Goal: Information Seeking & Learning: Understand process/instructions

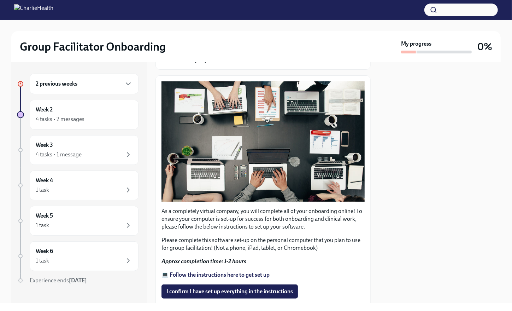
scroll to position [106, 0]
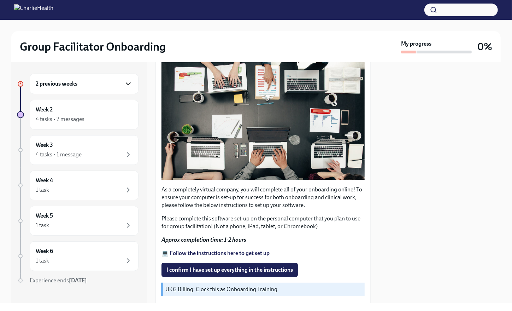
click at [124, 87] on icon "button" at bounding box center [128, 83] width 8 height 8
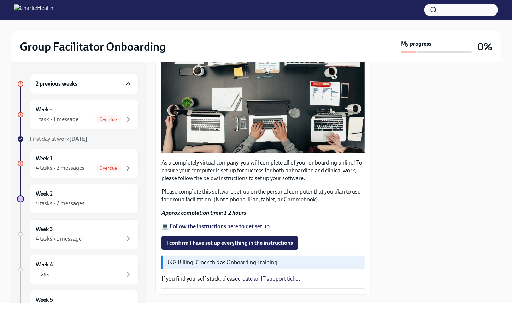
scroll to position [166, 0]
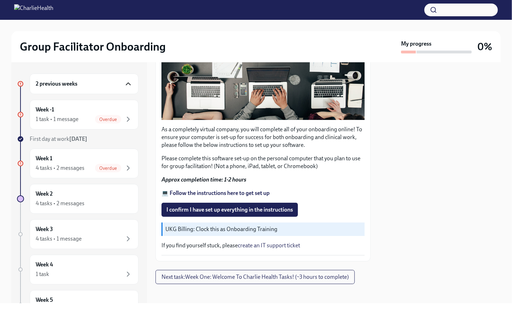
click at [238, 189] on strong "💻 Follow the instructions here to get set up" at bounding box center [215, 192] width 108 height 7
click at [213, 206] on span "I confirm I have set up everything in the instructions" at bounding box center [229, 209] width 126 height 7
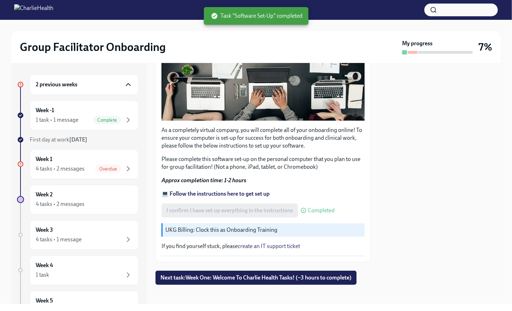
click at [92, 82] on div "2 previous weeks" at bounding box center [84, 84] width 97 height 8
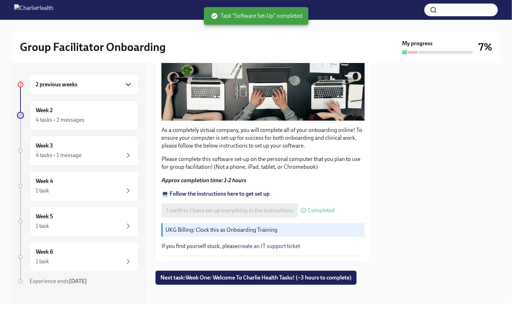
click at [91, 85] on div "2 previous weeks" at bounding box center [84, 84] width 97 height 8
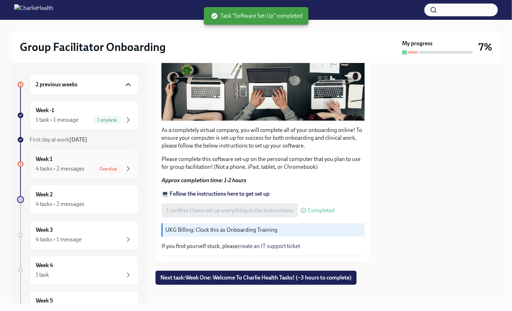
click at [73, 159] on div "Week 1 4 tasks • 2 messages Overdue" at bounding box center [84, 164] width 97 height 18
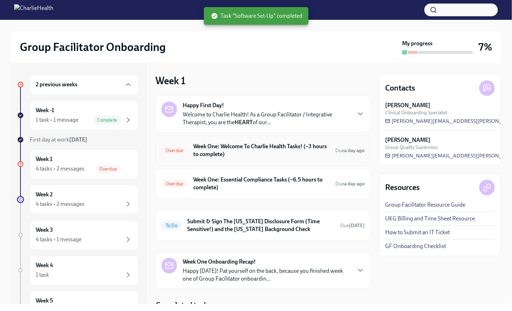
scroll to position [28, 0]
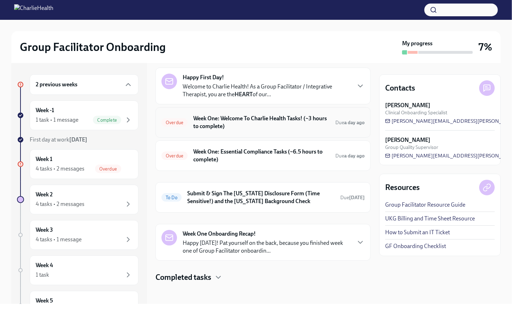
click at [218, 121] on h6 "Week One: Welcome To Charlie Health Tasks! (~3 hours to complete)" at bounding box center [261, 122] width 136 height 16
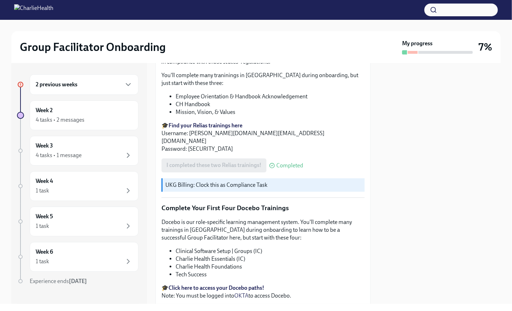
scroll to position [800, 0]
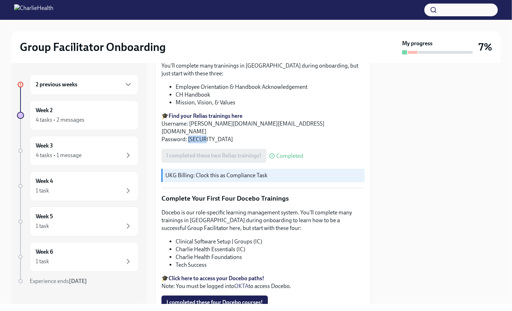
drag, startPoint x: 205, startPoint y: 124, endPoint x: 188, endPoint y: 129, distance: 18.3
click at [188, 129] on p "🎓 Find your Relias trainings here Username: shantel.green@charliehealth.com Pas…" at bounding box center [262, 127] width 203 height 31
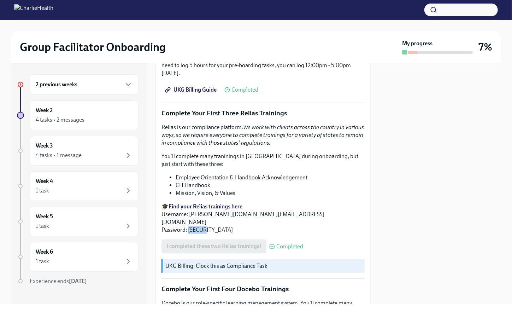
scroll to position [694, 0]
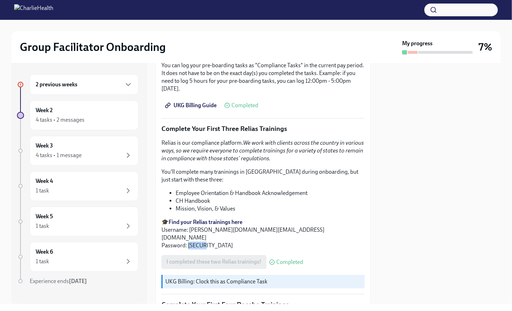
copy p "ch1234"
click at [228, 218] on strong "Find your Relias trainings here" at bounding box center [206, 221] width 74 height 7
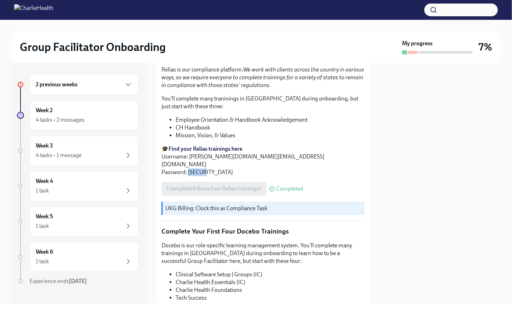
scroll to position [765, 0]
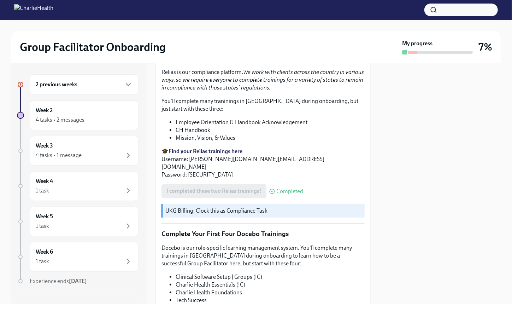
click at [223, 134] on li "Mission, Vision, & Values" at bounding box center [270, 138] width 189 height 8
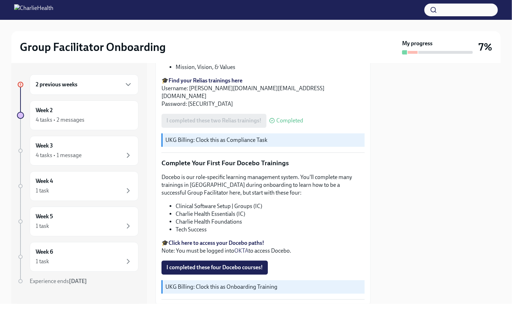
scroll to position [871, 0]
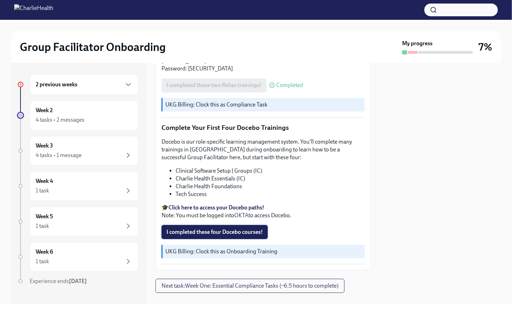
click at [220, 228] on span "I completed these four Docebo courses!" at bounding box center [214, 231] width 96 height 7
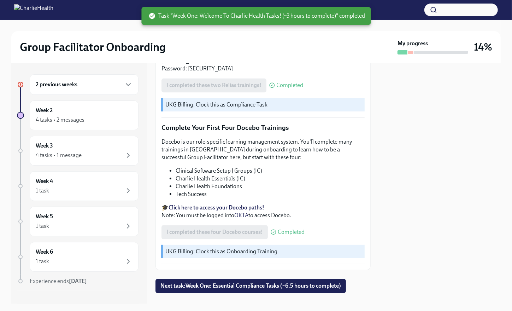
click at [220, 225] on div "I completed these four Docebo courses! Completed" at bounding box center [232, 232] width 143 height 14
click at [212, 167] on li "Clinical Software Setup | Groups (IC)" at bounding box center [270, 171] width 189 height 8
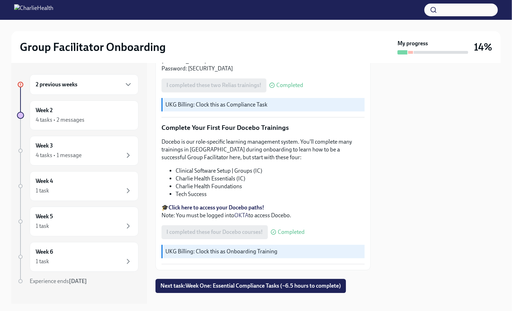
click at [114, 46] on h2 "Group Facilitator Onboarding" at bounding box center [93, 47] width 146 height 14
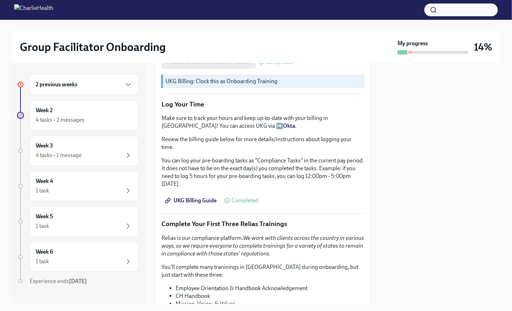
scroll to position [588, 0]
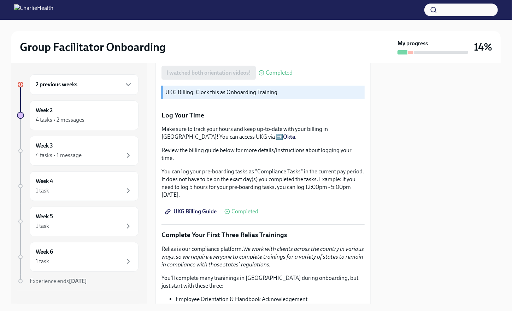
click at [89, 92] on div "2 previous weeks" at bounding box center [84, 84] width 109 height 20
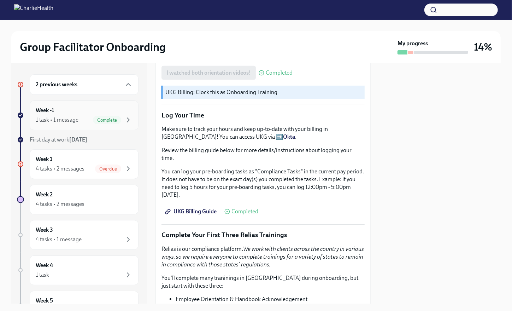
click at [77, 110] on div "Week -1 1 task • 1 message Complete" at bounding box center [84, 115] width 97 height 18
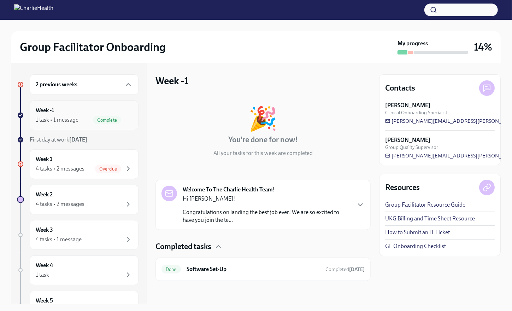
click at [76, 121] on div "1 task • 1 message" at bounding box center [57, 120] width 43 height 8
click at [89, 158] on div "Week 1 4 tasks • 2 messages Overdue" at bounding box center [84, 164] width 97 height 18
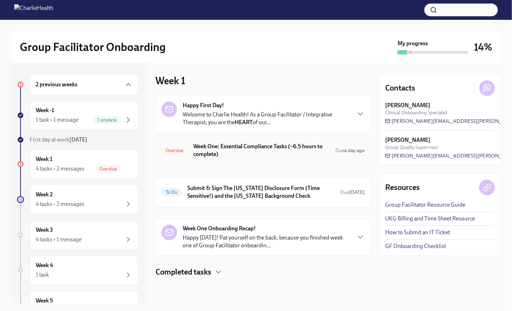
click at [249, 145] on h6 "Week One: Essential Compliance Tasks (~6.5 hours to complete)" at bounding box center [261, 150] width 136 height 16
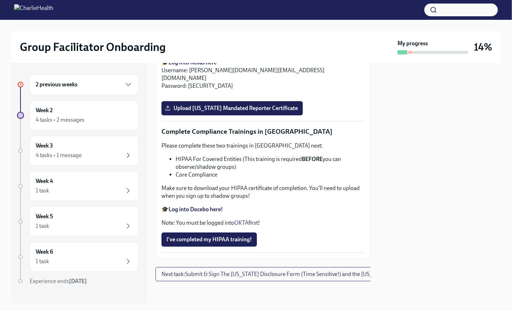
scroll to position [1669, 0]
click at [72, 80] on div "2 previous weeks" at bounding box center [84, 84] width 109 height 20
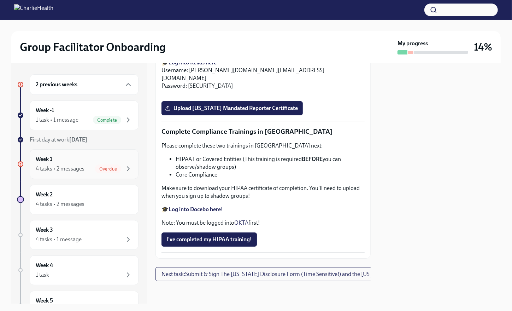
click at [75, 156] on div "Week 1 4 tasks • 2 messages Overdue" at bounding box center [84, 164] width 97 height 18
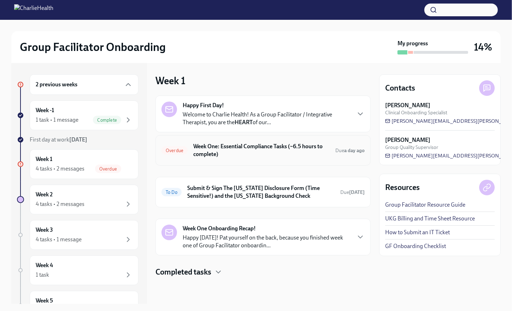
click at [223, 148] on h6 "Week One: Essential Compliance Tasks (~6.5 hours to complete)" at bounding box center [261, 150] width 136 height 16
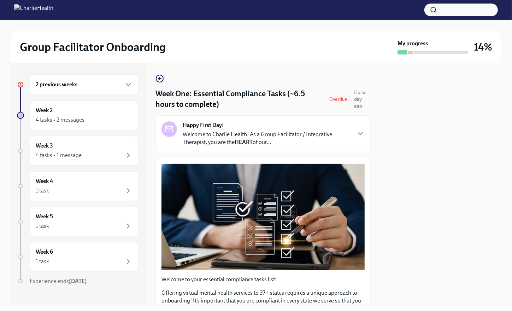
click at [65, 87] on h6 "2 previous weeks" at bounding box center [57, 85] width 42 height 8
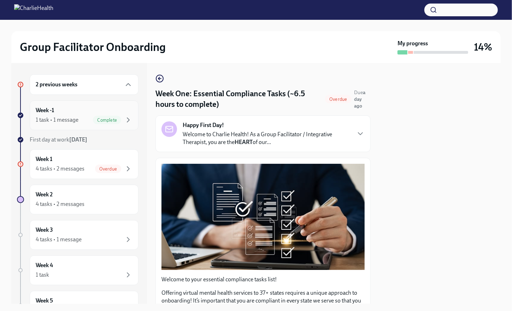
click at [64, 111] on div "Week -1 1 task • 1 message Complete" at bounding box center [84, 115] width 97 height 18
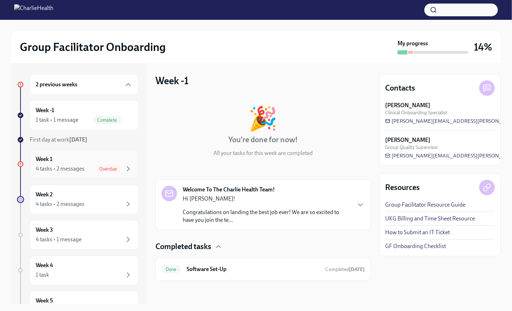
click at [89, 164] on div "4 tasks • 2 messages Overdue" at bounding box center [84, 168] width 97 height 8
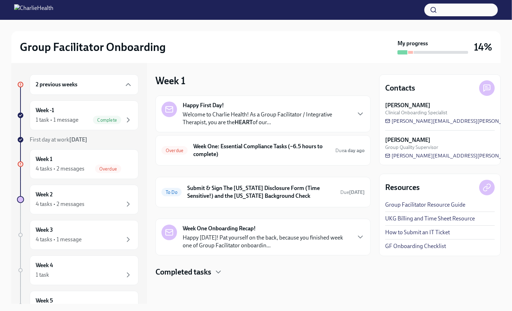
click at [284, 119] on p "Welcome to Charlie Health! As a Group Facilitator / Integrative Therapist, you …" at bounding box center [267, 119] width 168 height 16
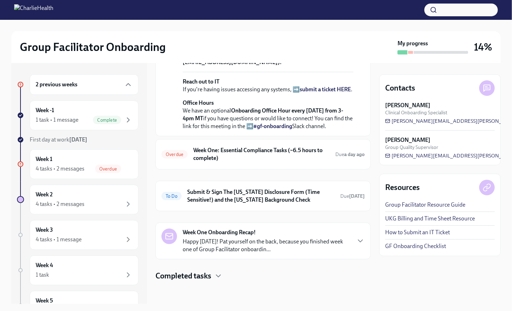
scroll to position [311, 0]
click at [248, 152] on h6 "Week One: Essential Compliance Tasks (~6.5 hours to complete)" at bounding box center [261, 154] width 136 height 16
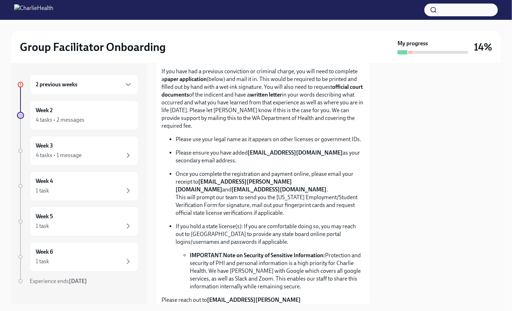
scroll to position [79, 0]
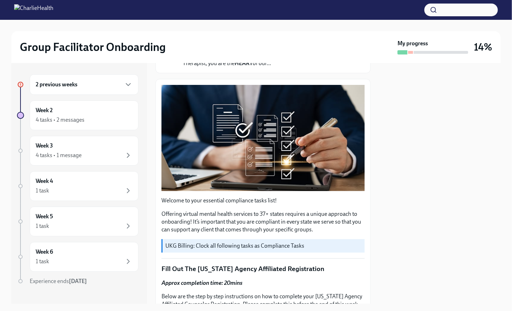
click at [113, 85] on div "2 previous weeks" at bounding box center [84, 84] width 97 height 8
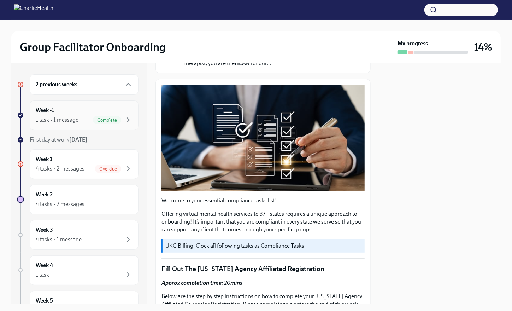
click at [97, 113] on div "Week -1 1 task • 1 message Complete" at bounding box center [84, 115] width 97 height 18
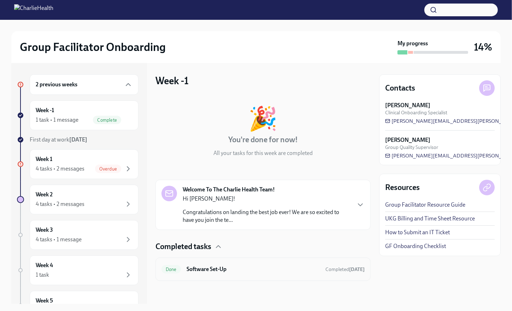
click at [247, 266] on h6 "Software Set-Up" at bounding box center [253, 269] width 133 height 8
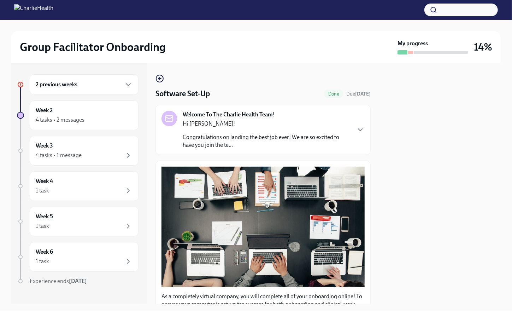
scroll to position [166, 0]
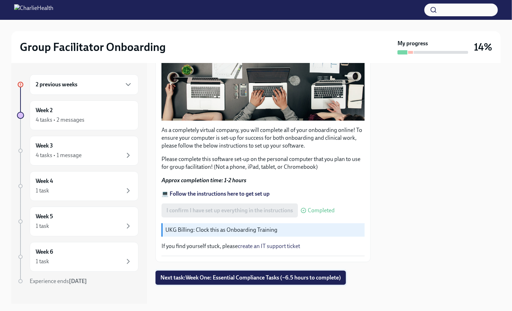
click at [235, 274] on span "Next task : Week One: Essential Compliance Tasks (~6.5 hours to complete)" at bounding box center [250, 277] width 181 height 7
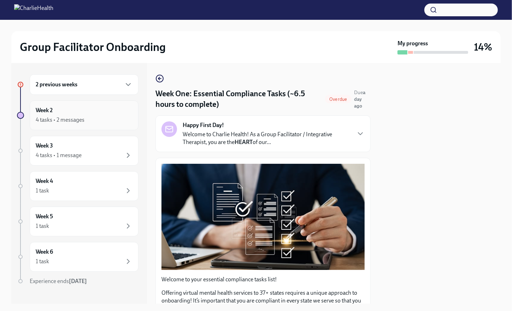
click at [60, 110] on div "Week 2 4 tasks • 2 messages" at bounding box center [84, 115] width 97 height 18
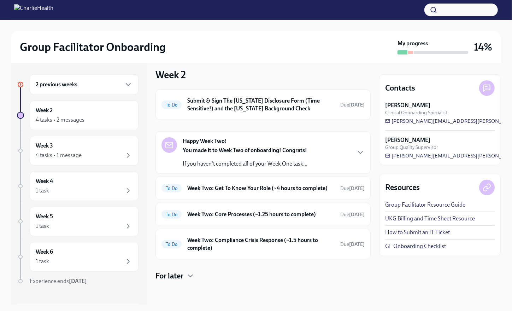
scroll to position [78, 0]
click at [432, 123] on span "[PERSON_NAME][EMAIL_ADDRESS][PERSON_NAME][DOMAIN_NAME]" at bounding box center [473, 120] width 176 height 7
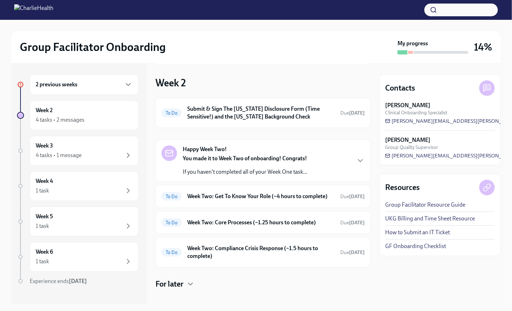
scroll to position [71, 0]
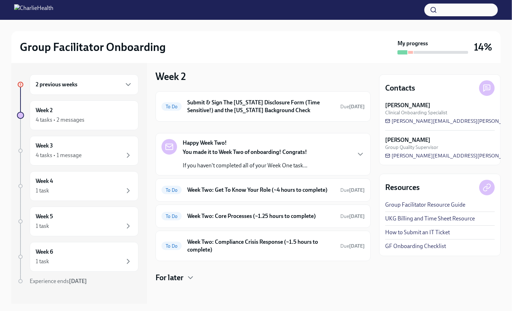
click at [73, 85] on h6 "2 previous weeks" at bounding box center [57, 85] width 42 height 8
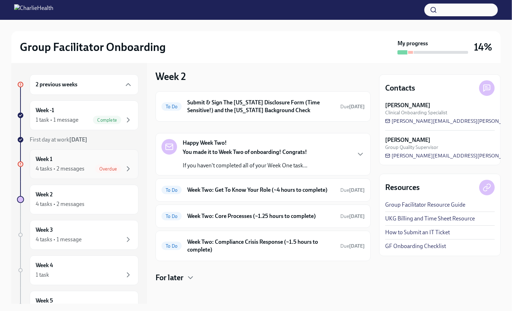
click at [81, 158] on div "Week 1 4 tasks • 2 messages Overdue" at bounding box center [84, 164] width 97 height 18
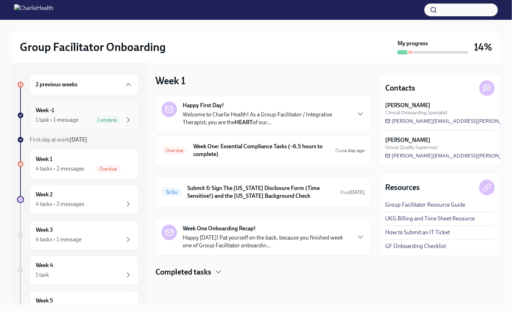
click at [83, 118] on div "1 task • 1 message Complete" at bounding box center [84, 120] width 97 height 8
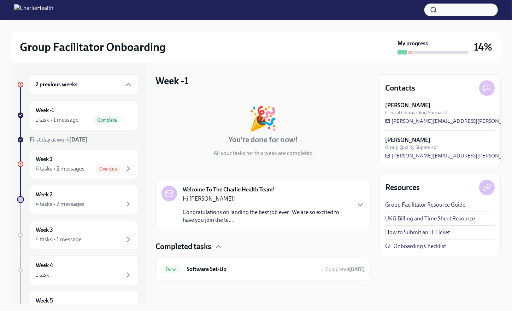
click at [244, 216] on p "Congratulations on landing the best job ever! We are so excited to have you joi…" at bounding box center [267, 216] width 168 height 16
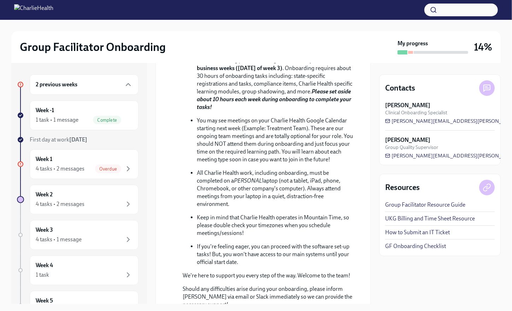
scroll to position [232, 0]
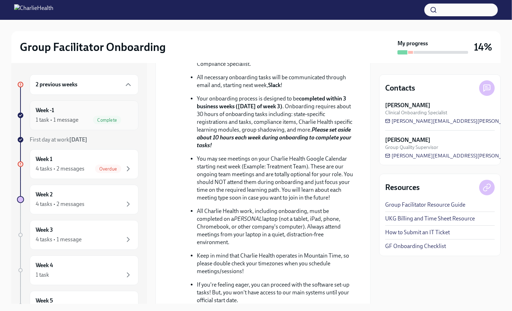
click at [72, 121] on div "1 task • 1 message" at bounding box center [57, 120] width 43 height 8
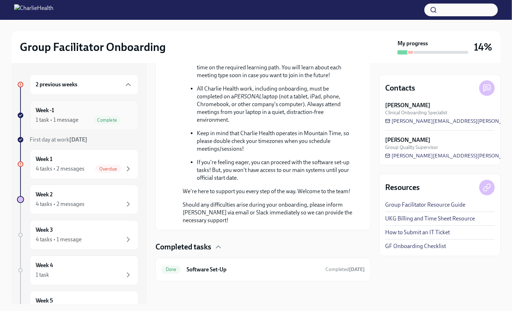
scroll to position [409, 0]
click at [45, 117] on div "1 task • 1 message" at bounding box center [57, 120] width 43 height 8
click at [53, 168] on div "4 tasks • 2 messages" at bounding box center [60, 169] width 49 height 8
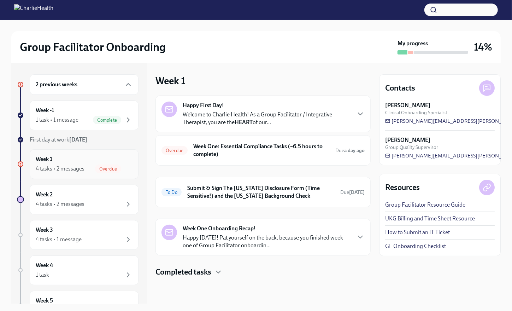
click at [189, 151] on div "Overdue Week One: Essential Compliance Tasks (~6.5 hours to complete) Due a day…" at bounding box center [262, 150] width 203 height 18
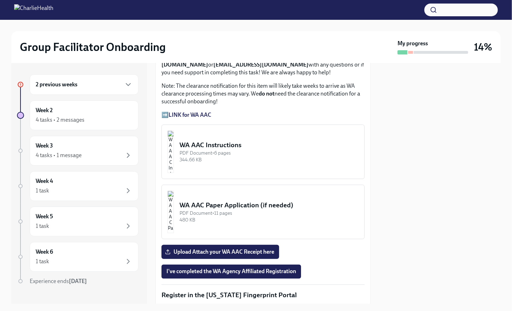
scroll to position [606, 0]
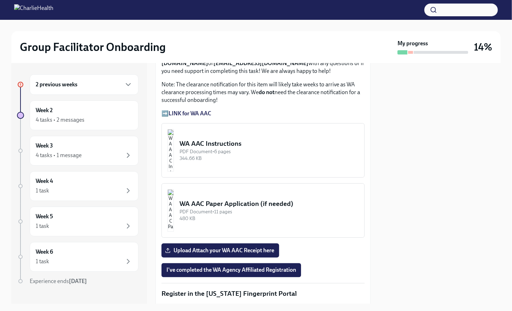
click at [174, 167] on img "button" at bounding box center [170, 150] width 6 height 42
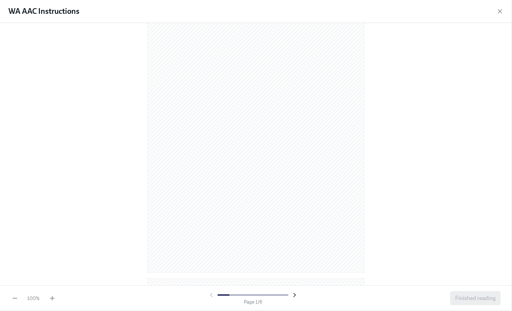
click at [293, 295] on icon "button" at bounding box center [294, 294] width 7 height 7
click at [294, 297] on icon "button" at bounding box center [294, 294] width 7 height 7
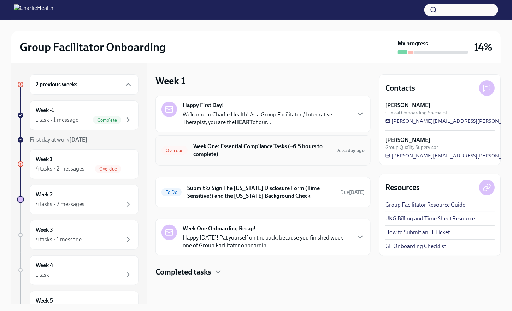
click at [258, 152] on h6 "Week One: Essential Compliance Tasks (~6.5 hours to complete)" at bounding box center [261, 150] width 136 height 16
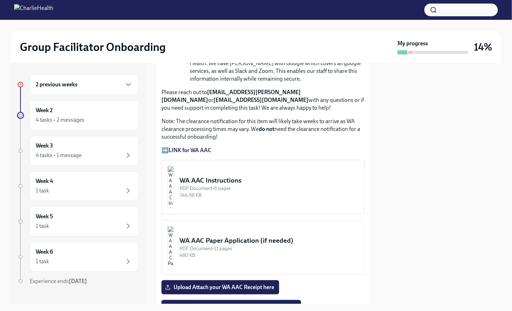
scroll to position [565, 0]
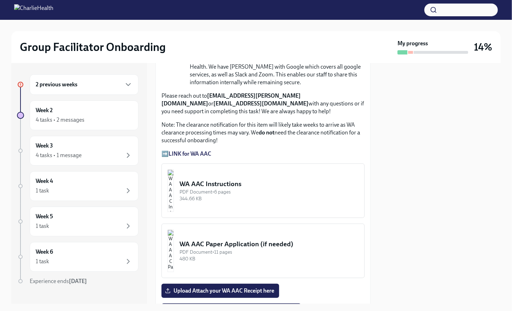
click at [198, 157] on strong "LINK for WA AAC" at bounding box center [190, 153] width 43 height 7
click at [195, 157] on strong "LINK for WA AAC" at bounding box center [190, 153] width 43 height 7
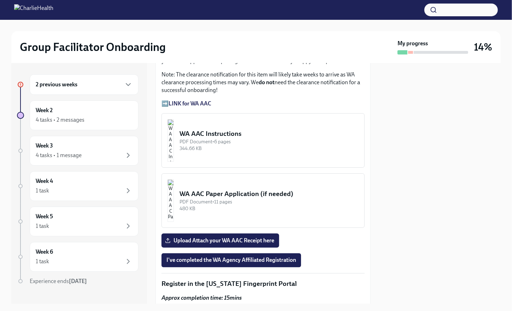
scroll to position [636, 0]
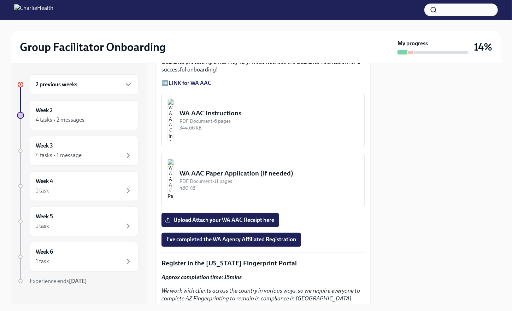
click at [247, 124] on div "PDF Document • 6 pages" at bounding box center [268, 121] width 179 height 7
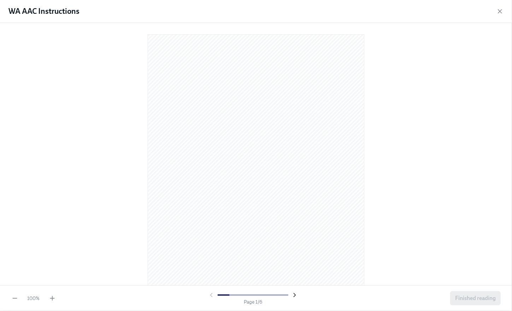
click at [294, 294] on icon "button" at bounding box center [294, 294] width 7 height 7
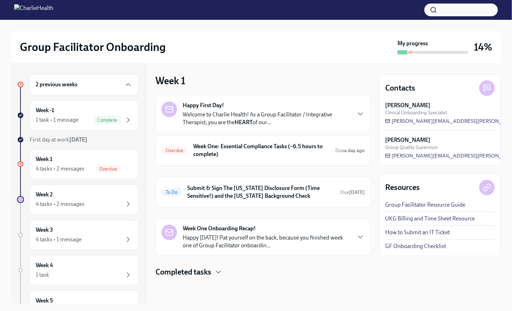
click at [214, 134] on div "Happy First Day! Welcome to Charlie Health! As a Group Facilitator / Integrativ…" at bounding box center [262, 130] width 215 height 70
click at [213, 143] on h6 "Week One: Essential Compliance Tasks (~6.5 hours to complete)" at bounding box center [261, 150] width 136 height 16
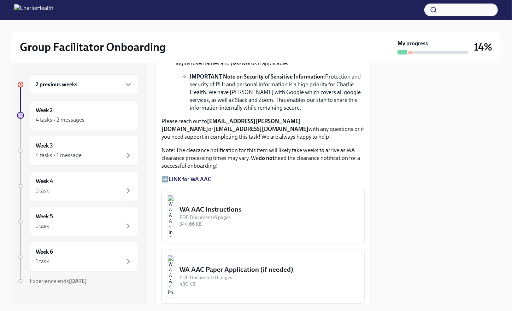
scroll to position [636, 0]
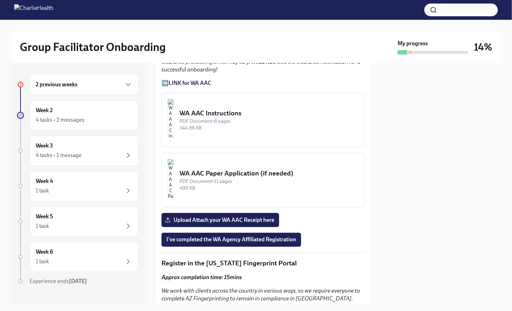
click at [244, 118] on div "WA AAC Instructions" at bounding box center [268, 112] width 179 height 9
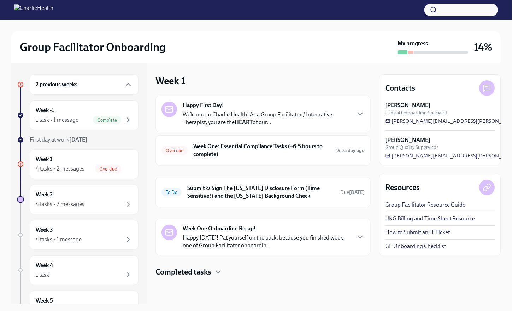
click at [235, 227] on strong "Week One Onboarding Recap!" at bounding box center [219, 228] width 73 height 8
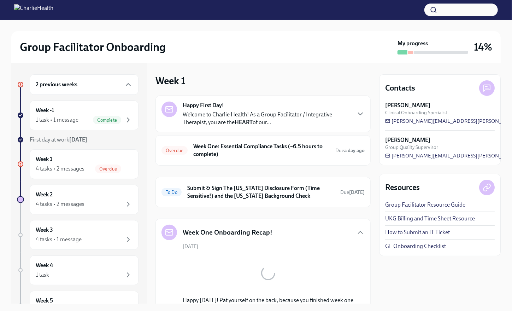
click at [224, 134] on div "Happy First Day! Welcome to Charlie Health! As a Group Facilitator / Integrativ…" at bounding box center [262, 130] width 215 height 70
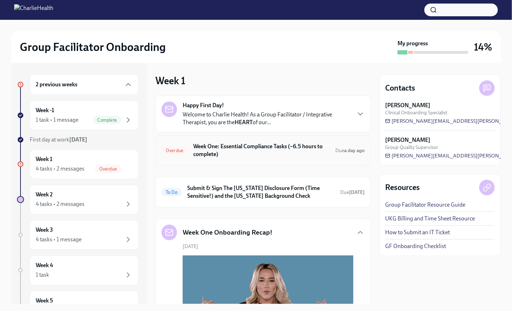
click at [218, 147] on h6 "Week One: Essential Compliance Tasks (~6.5 hours to complete)" at bounding box center [261, 150] width 136 height 16
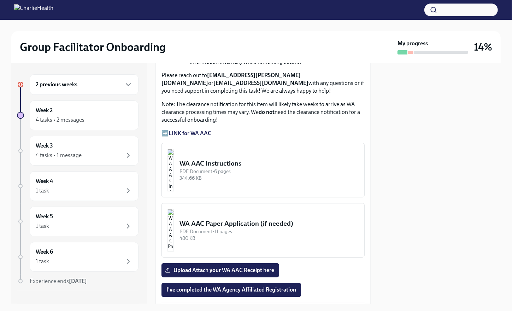
scroll to position [601, 0]
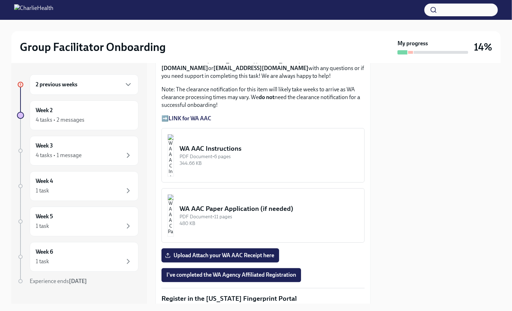
click at [217, 158] on div "PDF Document • 6 pages" at bounding box center [268, 156] width 179 height 7
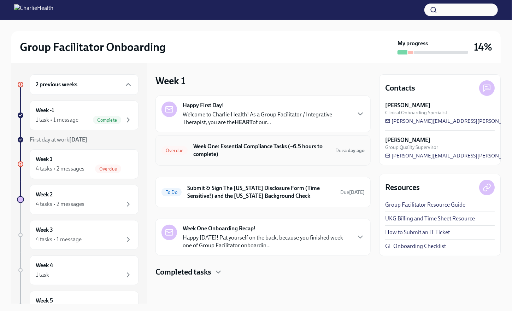
click at [216, 148] on h6 "Week One: Essential Compliance Tasks (~6.5 hours to complete)" at bounding box center [261, 150] width 136 height 16
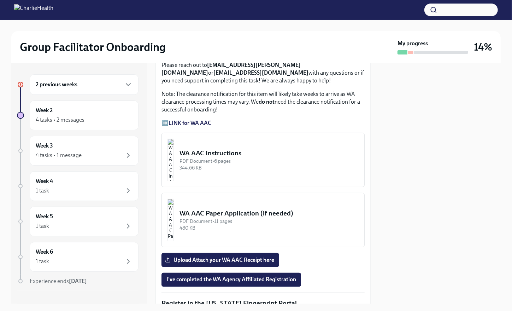
scroll to position [601, 0]
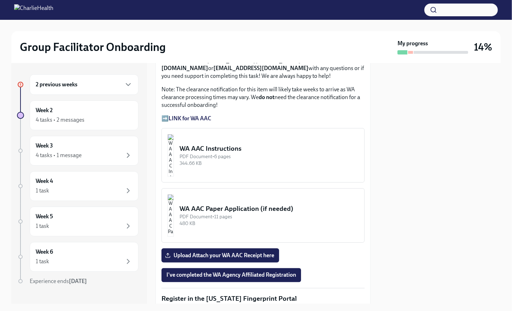
click at [183, 122] on strong "LINK for WA AAC" at bounding box center [190, 118] width 43 height 7
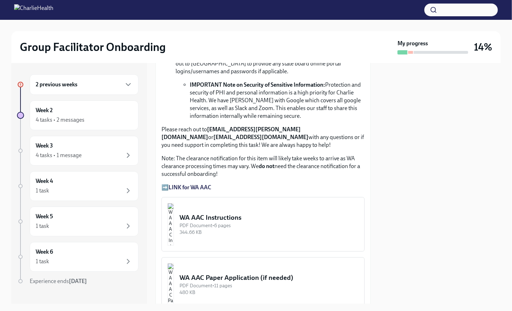
scroll to position [530, 0]
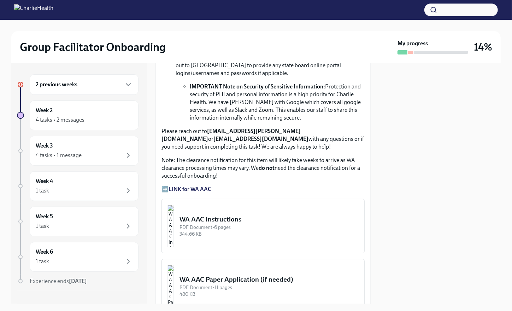
click at [207, 135] on p "Please reach out to [EMAIL_ADDRESS][PERSON_NAME][DOMAIN_NAME] or [EMAIL_ADDRESS…" at bounding box center [262, 138] width 203 height 23
drag, startPoint x: 208, startPoint y: 135, endPoint x: 300, endPoint y: 136, distance: 91.9
click at [300, 136] on p "Please reach out to [EMAIL_ADDRESS][PERSON_NAME][DOMAIN_NAME] or [EMAIL_ADDRESS…" at bounding box center [262, 138] width 203 height 23
drag, startPoint x: 300, startPoint y: 136, endPoint x: 283, endPoint y: 137, distance: 17.3
copy p "[EMAIL_ADDRESS][PERSON_NAME][DOMAIN_NAME]"
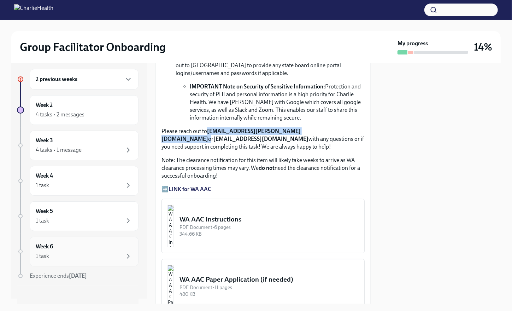
scroll to position [8, 0]
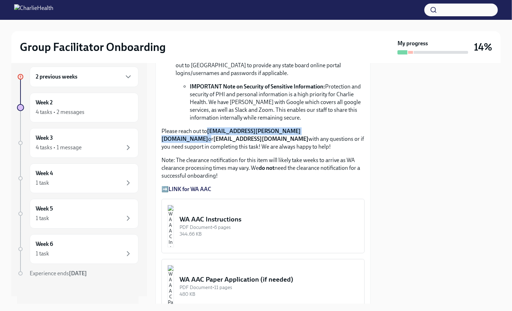
click at [237, 135] on strong "[EMAIL_ADDRESS][PERSON_NAME][DOMAIN_NAME]" at bounding box center [230, 135] width 139 height 14
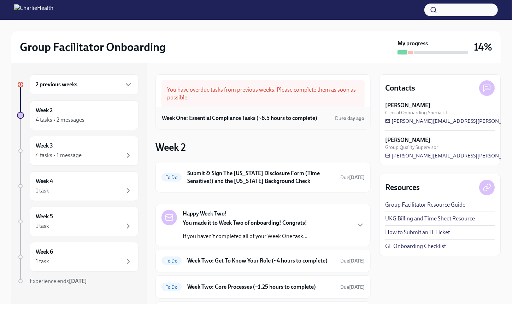
click at [264, 117] on h6 "Week One: Essential Compliance Tasks (~6.5 hours to complete)" at bounding box center [239, 118] width 155 height 8
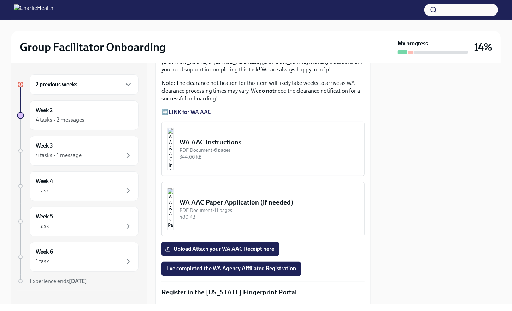
scroll to position [601, 0]
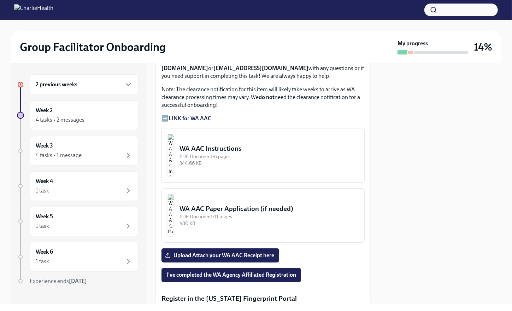
click at [195, 122] on strong "LINK for WA AAC" at bounding box center [190, 118] width 43 height 7
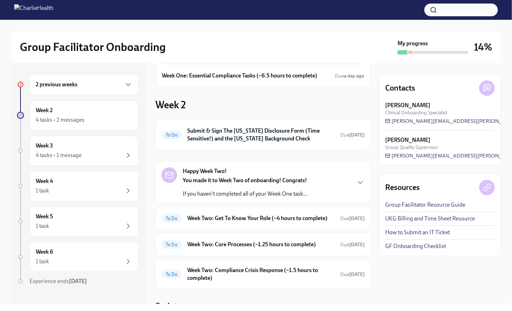
scroll to position [7, 0]
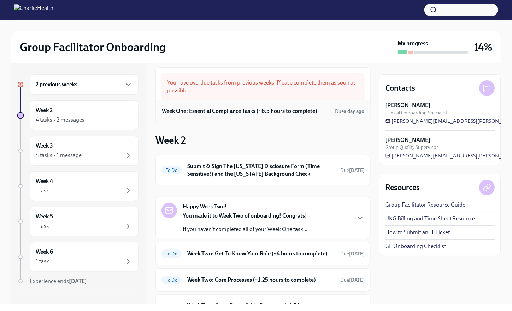
click at [259, 112] on h6 "Week One: Essential Compliance Tasks (~6.5 hours to complete)" at bounding box center [239, 111] width 155 height 8
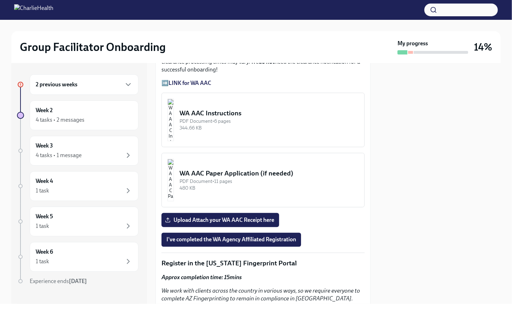
scroll to position [601, 0]
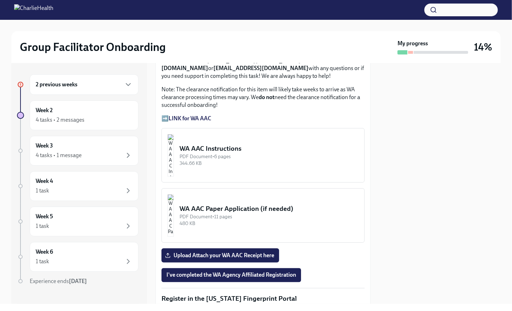
drag, startPoint x: 190, startPoint y: 125, endPoint x: 255, endPoint y: 71, distance: 84.8
click at [255, 71] on p "Please reach out to corielle.edmond@charliehealth.com or newlicense@charlieheal…" at bounding box center [262, 68] width 203 height 23
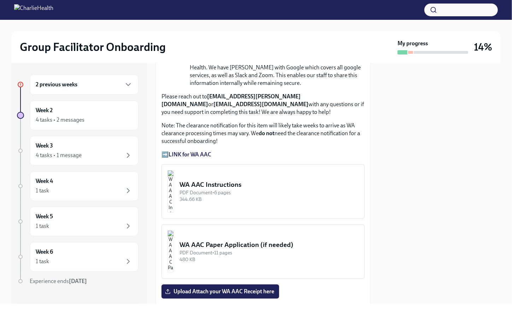
drag, startPoint x: 209, startPoint y: 64, endPoint x: 231, endPoint y: 66, distance: 22.4
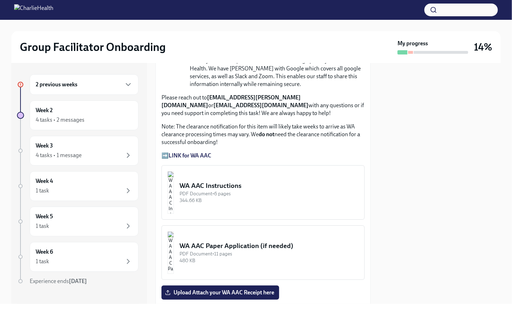
drag, startPoint x: 231, startPoint y: 66, endPoint x: 291, endPoint y: 108, distance: 72.7
click at [291, 108] on p "Please reach out to corielle.edmond@charliehealth.com or newlicense@charlieheal…" at bounding box center [262, 105] width 203 height 23
click at [299, 102] on p "Please reach out to corielle.edmond@charliehealth.com or newlicense@charlieheal…" at bounding box center [262, 105] width 203 height 23
drag, startPoint x: 299, startPoint y: 102, endPoint x: 214, endPoint y: 101, distance: 84.8
click at [214, 101] on p "Please reach out to corielle.edmond@charliehealth.com or newlicense@charlieheal…" at bounding box center [262, 105] width 203 height 23
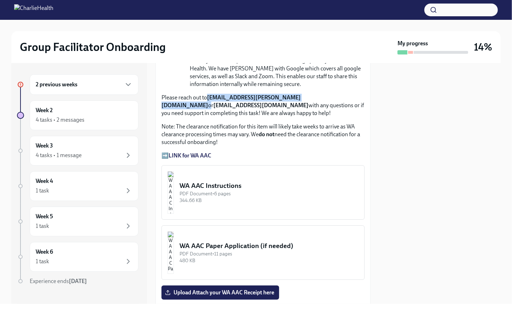
copy p "[EMAIL_ADDRESS][PERSON_NAME][DOMAIN_NAME]"
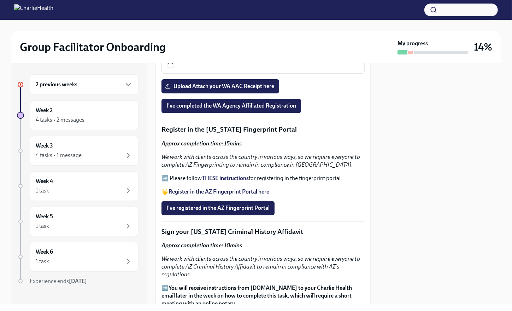
scroll to position [881, 0]
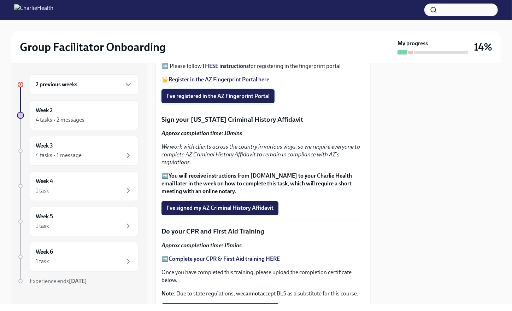
click at [237, 100] on span "I've registered in the AZ Fingerprint Portal" at bounding box center [217, 96] width 103 height 7
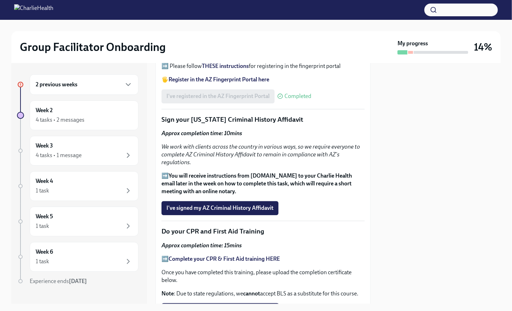
click at [260, 83] on strong "Register in the AZ Fingerprint Portal here" at bounding box center [219, 79] width 101 height 7
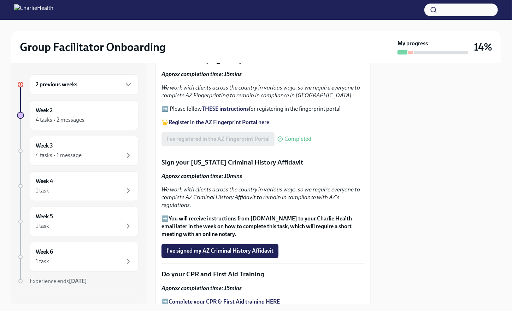
scroll to position [811, 0]
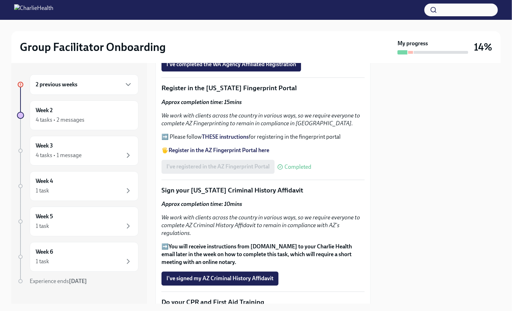
click at [226, 140] on strong "THESE instructions" at bounding box center [225, 136] width 47 height 7
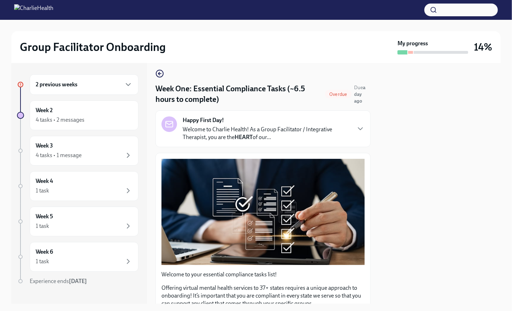
scroll to position [0, 0]
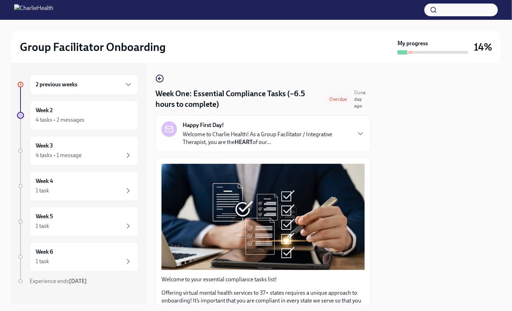
click at [83, 81] on div "2 previous weeks" at bounding box center [84, 84] width 97 height 8
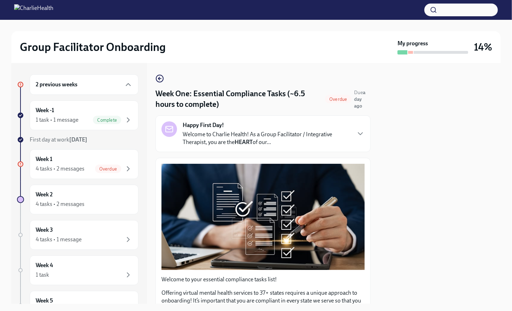
click at [90, 83] on div "2 previous weeks" at bounding box center [84, 84] width 97 height 8
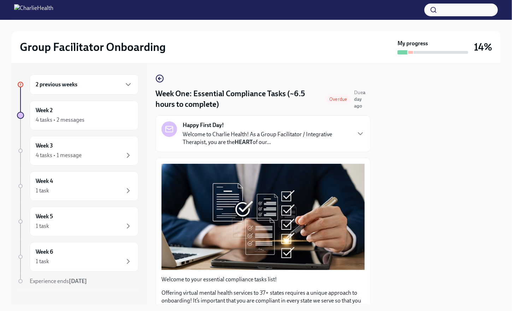
click at [90, 83] on div "2 previous weeks" at bounding box center [84, 84] width 97 height 8
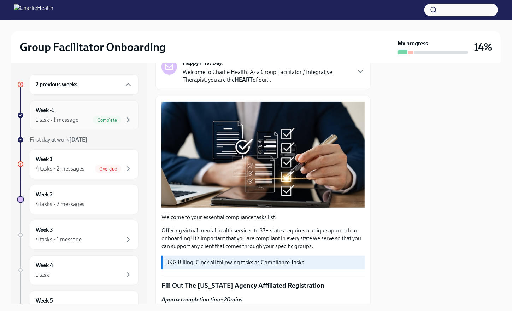
scroll to position [141, 0]
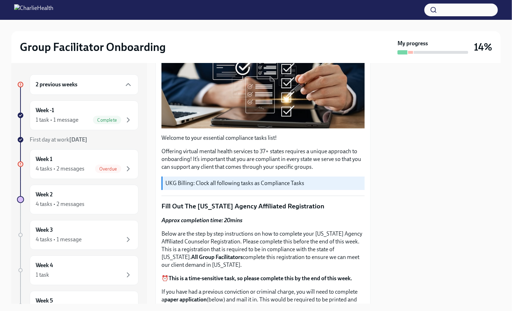
click at [141, 52] on h2 "Group Facilitator Onboarding" at bounding box center [93, 47] width 146 height 14
click at [132, 45] on h2 "Group Facilitator Onboarding" at bounding box center [93, 47] width 146 height 14
click at [96, 69] on div "2 previous weeks Week -1 1 task • 1 message Complete First day at work Aug 18th…" at bounding box center [79, 183] width 136 height 241
click at [94, 81] on div "2 previous weeks" at bounding box center [84, 84] width 97 height 8
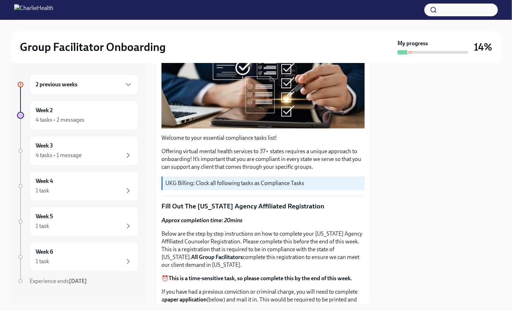
click at [105, 29] on div at bounding box center [255, 25] width 489 height 11
click at [13, 10] on div at bounding box center [256, 10] width 512 height 20
click at [48, 11] on img at bounding box center [33, 9] width 39 height 11
click at [53, 8] on img at bounding box center [33, 9] width 39 height 11
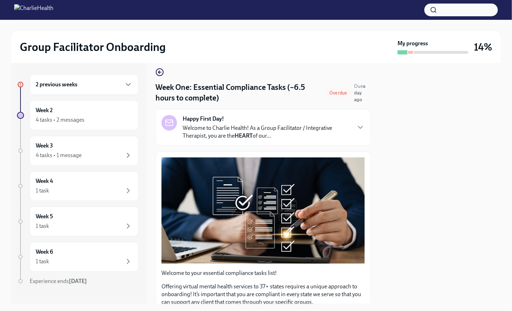
scroll to position [0, 0]
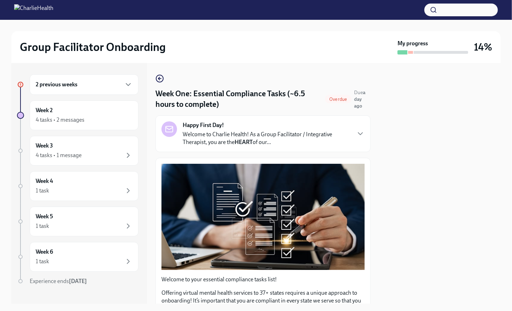
click at [53, 6] on img at bounding box center [33, 9] width 39 height 11
click at [53, 11] on img at bounding box center [33, 9] width 39 height 11
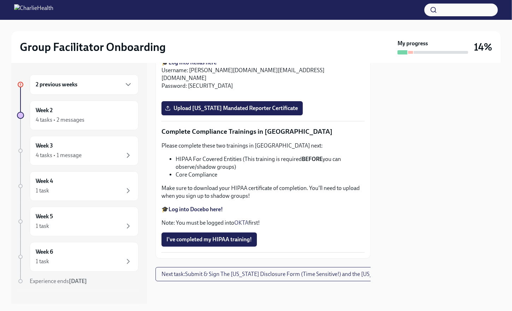
scroll to position [1563, 0]
click at [106, 88] on div "2 previous weeks" at bounding box center [84, 84] width 97 height 8
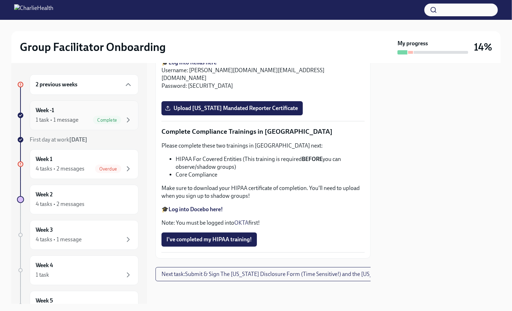
click at [130, 117] on div "Week -1 1 task • 1 message Complete" at bounding box center [84, 115] width 109 height 30
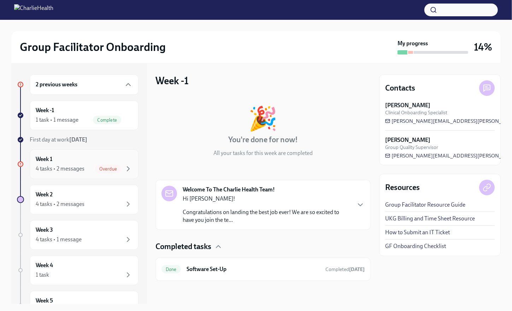
click at [96, 158] on div "Week 1 4 tasks • 2 messages Overdue" at bounding box center [84, 164] width 97 height 18
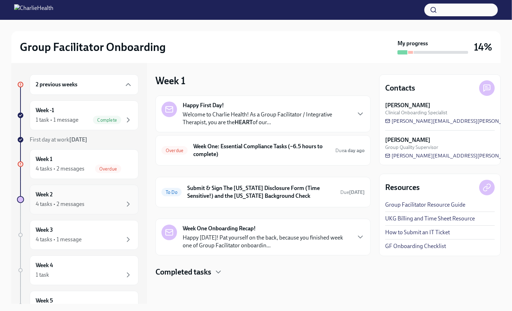
click at [103, 195] on div "Week 2 4 tasks • 2 messages" at bounding box center [84, 199] width 97 height 18
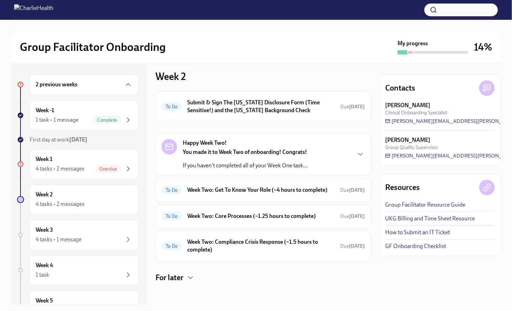
scroll to position [78, 0]
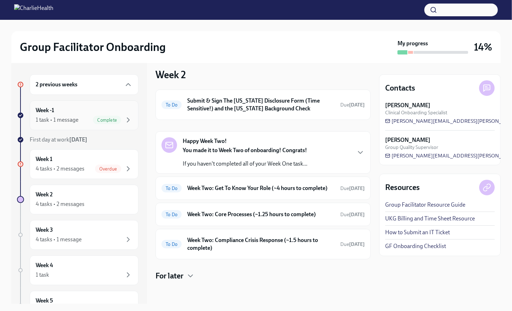
click at [70, 123] on div "1 task • 1 message" at bounding box center [57, 120] width 43 height 8
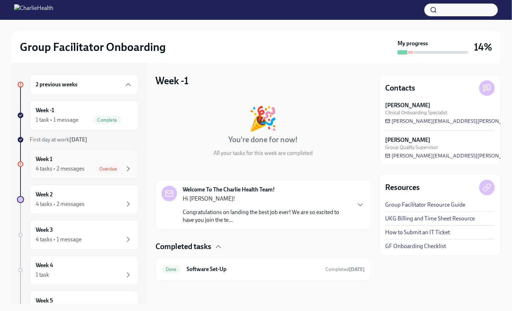
click at [78, 163] on div "Week 1 4 tasks • 2 messages Overdue" at bounding box center [84, 164] width 97 height 18
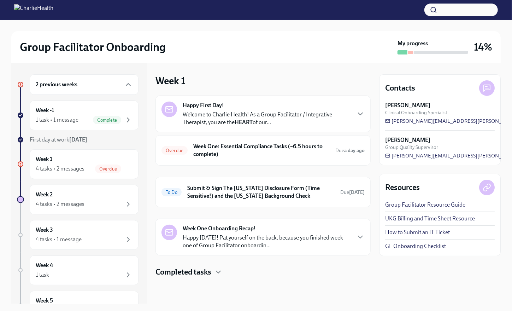
click at [93, 82] on div "2 previous weeks" at bounding box center [84, 84] width 97 height 8
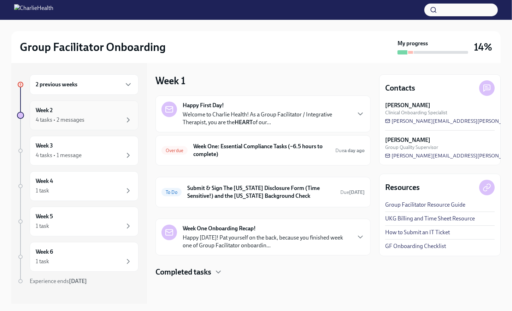
click at [87, 122] on div "4 tasks • 2 messages" at bounding box center [84, 120] width 97 height 8
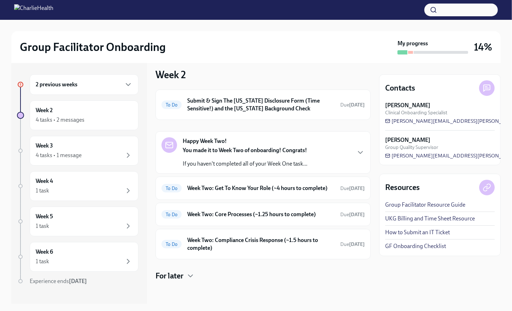
scroll to position [78, 0]
click at [226, 147] on strong "You made it to Week Two of onboarding! Congrats!" at bounding box center [245, 150] width 124 height 7
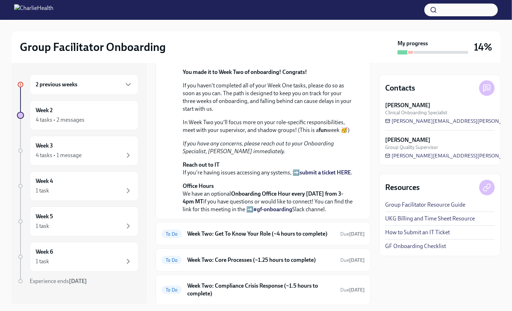
scroll to position [0, 0]
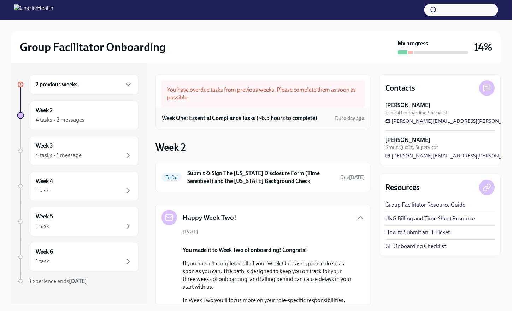
click at [224, 113] on div "Week One: Essential Compliance Tasks (~6.5 hours to complete) Due a day ago" at bounding box center [263, 118] width 202 height 11
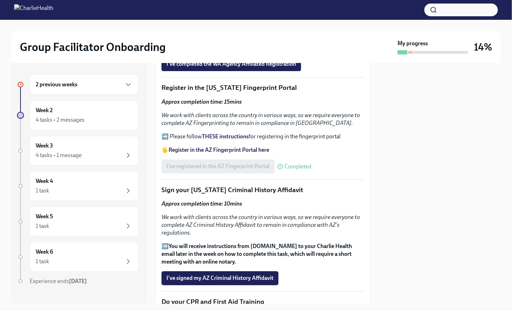
scroll to position [813, 0]
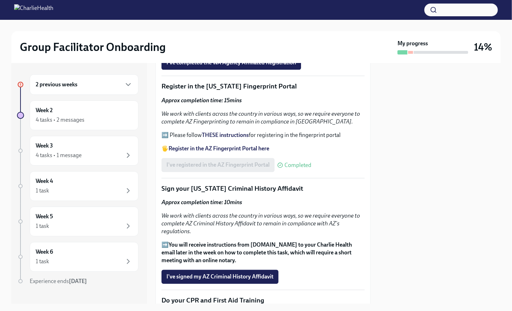
click at [222, 138] on strong "THESE instructions" at bounding box center [225, 134] width 47 height 7
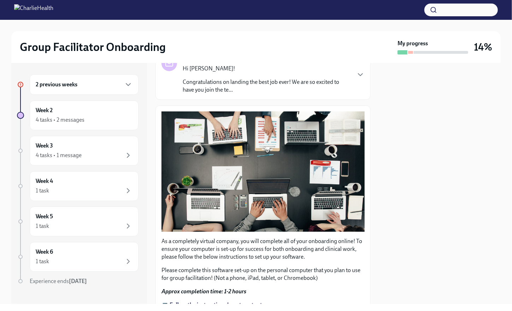
scroll to position [166, 0]
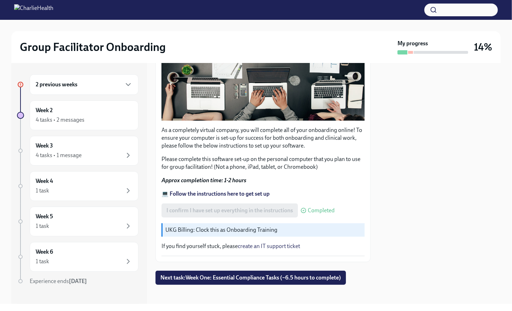
click at [288, 243] on link "create an IT support ticket" at bounding box center [269, 245] width 62 height 7
click at [285, 243] on link "create an IT support ticket" at bounding box center [269, 245] width 62 height 7
click at [243, 274] on span "Next task : Week One: Essential Compliance Tasks (~6.5 hours to complete)" at bounding box center [250, 277] width 181 height 7
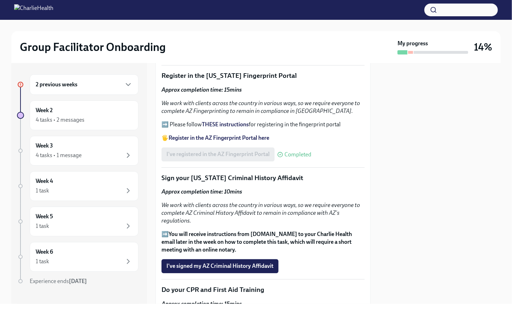
scroll to position [813, 0]
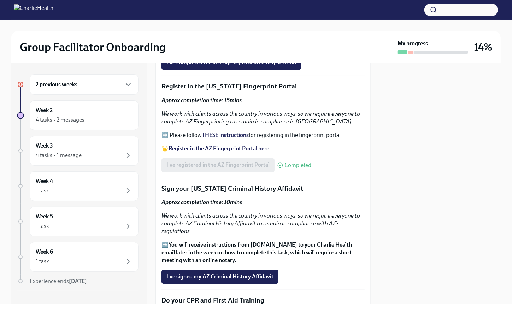
click at [231, 138] on strong "THESE instructions" at bounding box center [225, 134] width 47 height 7
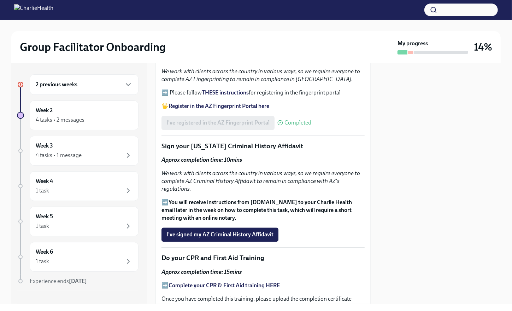
scroll to position [848, 0]
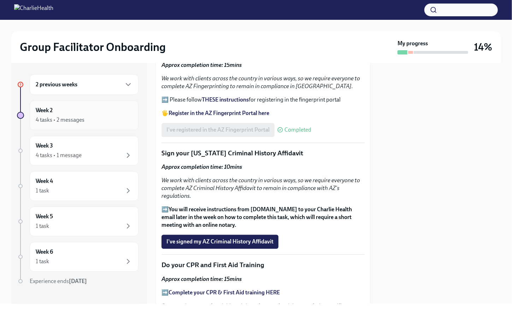
click at [62, 109] on div "Week 2 4 tasks • 2 messages" at bounding box center [84, 115] width 97 height 18
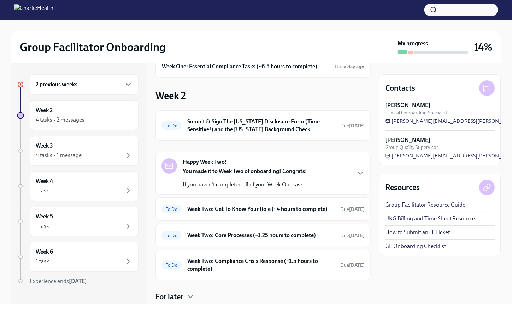
scroll to position [78, 0]
